Goal: Information Seeking & Learning: Understand process/instructions

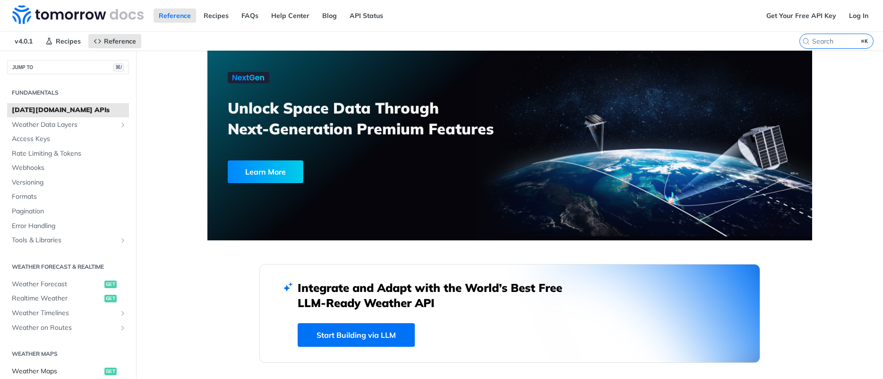
click at [46, 367] on span "Weather Maps" at bounding box center [57, 370] width 90 height 9
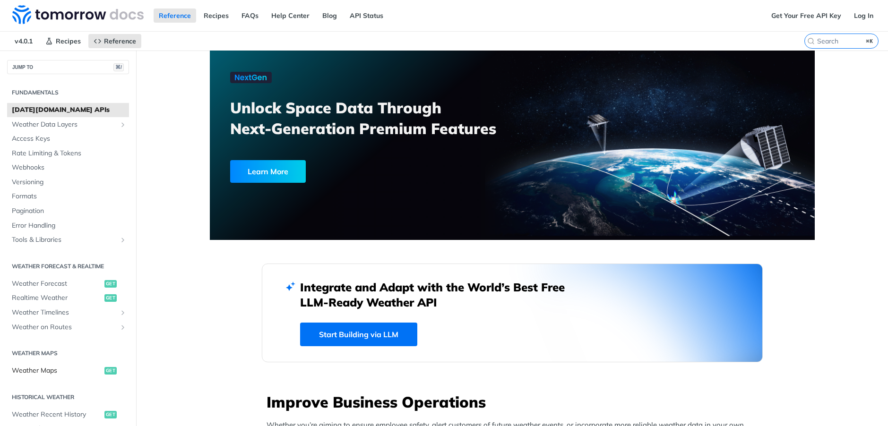
click at [58, 372] on span "Weather Maps" at bounding box center [57, 370] width 90 height 9
